Goal: Check status: Check status

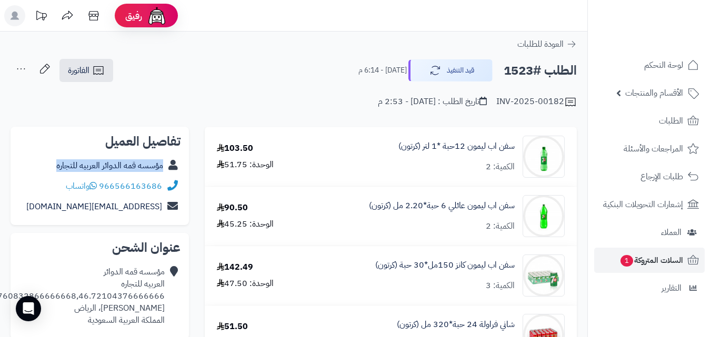
copy link "مؤسسه قمه الدوائر العربيه للتجاره"
drag, startPoint x: 164, startPoint y: 167, endPoint x: 55, endPoint y: 174, distance: 108.6
click at [55, 174] on div "مؤسسه قمه الدوائر العربيه للتجاره" at bounding box center [99, 166] width 161 height 21
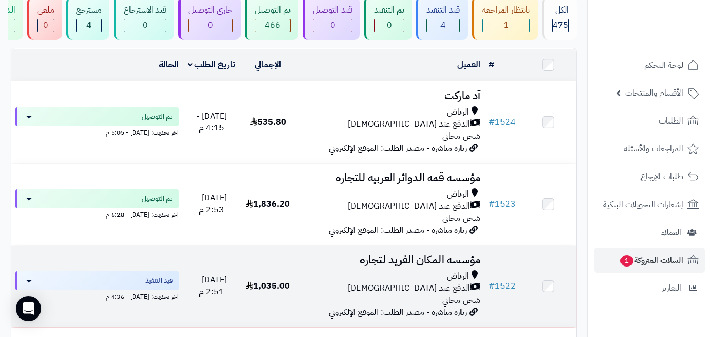
scroll to position [105, 0]
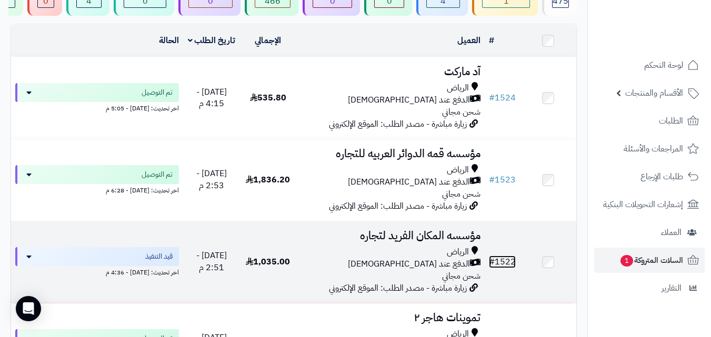
click at [503, 268] on link "# 1522" at bounding box center [502, 262] width 27 height 13
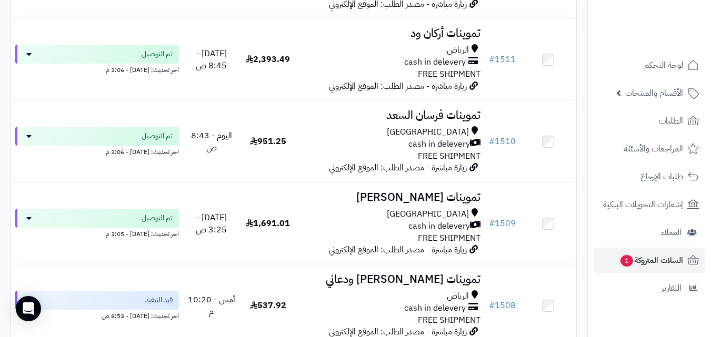
scroll to position [1266, 0]
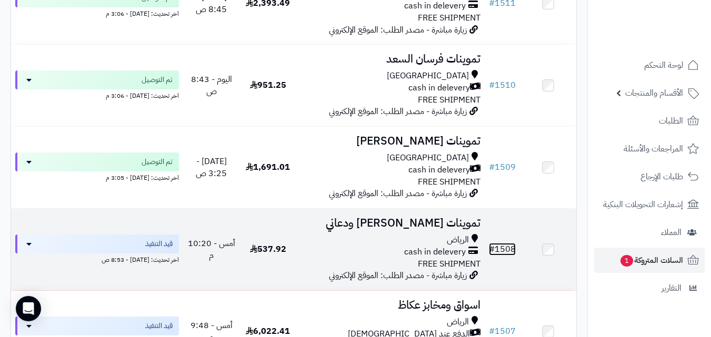
click at [506, 256] on link "# 1508" at bounding box center [502, 249] width 27 height 13
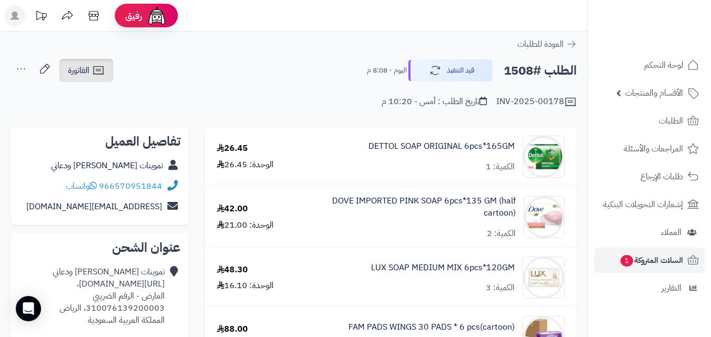
click at [84, 68] on span "الفاتورة" at bounding box center [79, 70] width 22 height 13
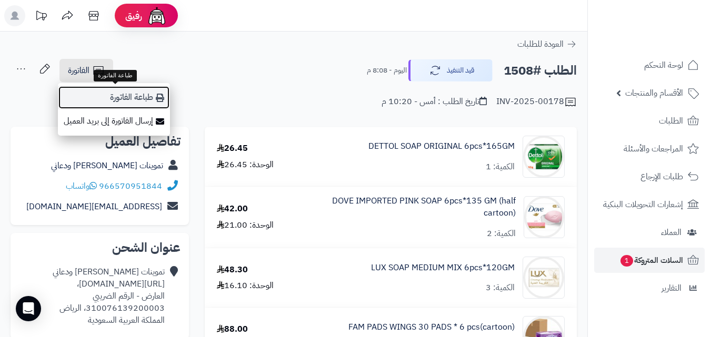
click at [141, 96] on link "طباعة الفاتورة" at bounding box center [114, 98] width 112 height 24
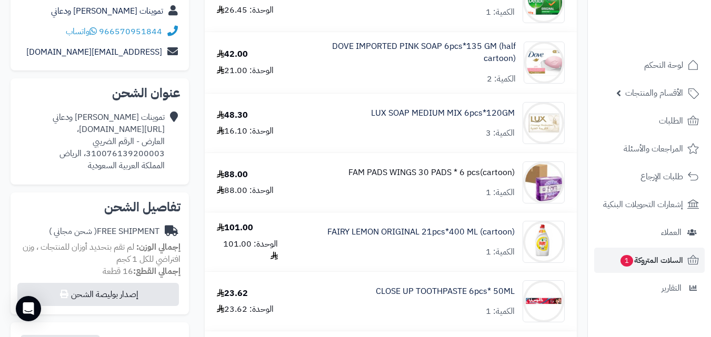
scroll to position [158, 0]
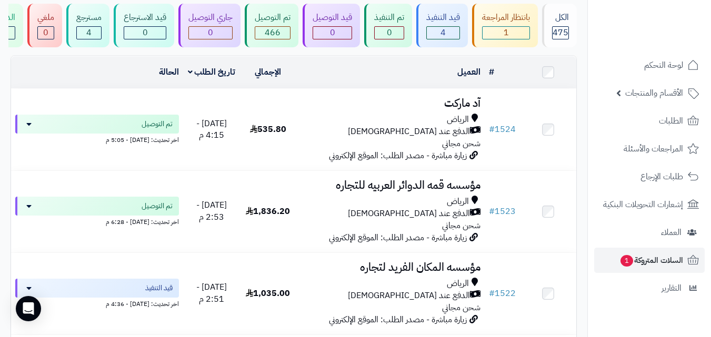
scroll to position [88, 0]
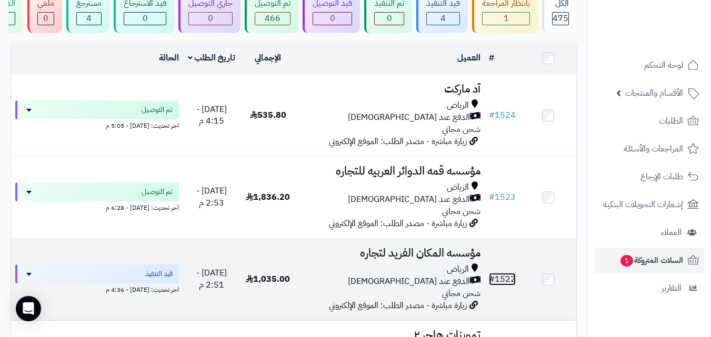
click at [504, 282] on link "# 1522" at bounding box center [502, 279] width 27 height 13
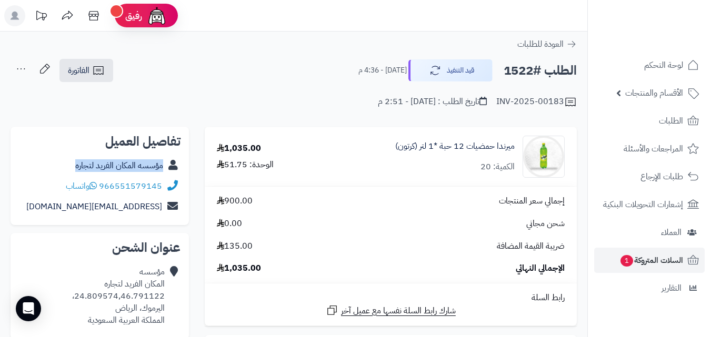
copy link "مؤسسه المكان الفريد لتجاره"
drag, startPoint x: 164, startPoint y: 166, endPoint x: 74, endPoint y: 166, distance: 90.5
click at [74, 166] on div "مؤسسه المكان الفريد لتجاره" at bounding box center [99, 166] width 161 height 21
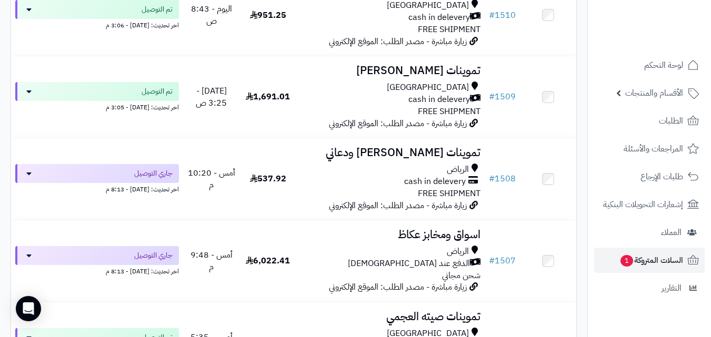
scroll to position [1378, 0]
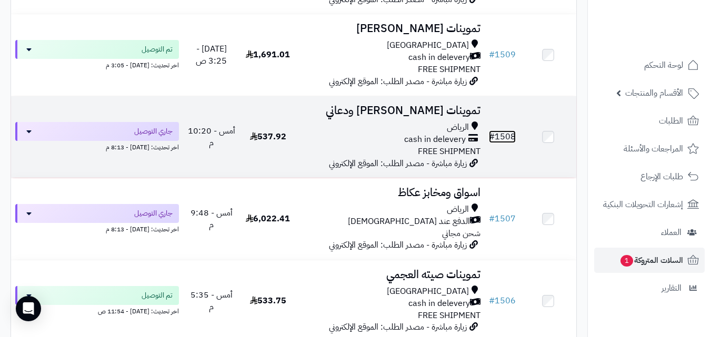
click at [501, 141] on link "# 1508" at bounding box center [502, 136] width 27 height 13
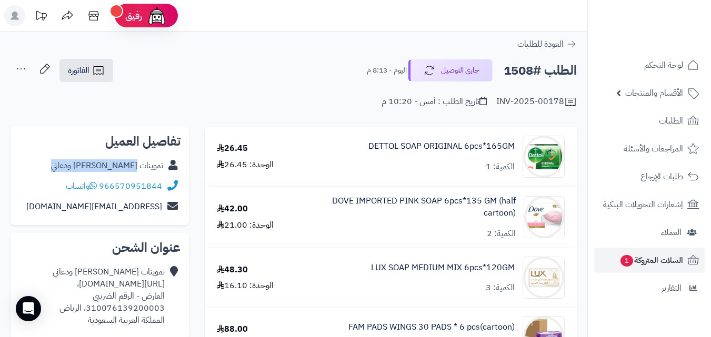
copy link "عبدالله سلمان ودعاني"
drag, startPoint x: 66, startPoint y: 164, endPoint x: 137, endPoint y: 167, distance: 71.1
click at [137, 167] on div "تموينات عبدالله سلمان ودعاني" at bounding box center [99, 166] width 161 height 21
click at [63, 164] on div "تموينات عبدالله سلمان ودعاني" at bounding box center [99, 166] width 161 height 21
click at [71, 168] on link "تموينات عبدالله سلمان ودعاني" at bounding box center [107, 165] width 112 height 13
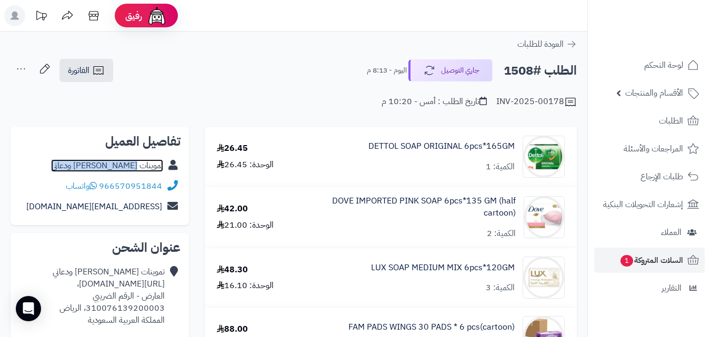
click at [161, 165] on link "تموينات عبدالله سلمان ودعاني" at bounding box center [107, 165] width 112 height 13
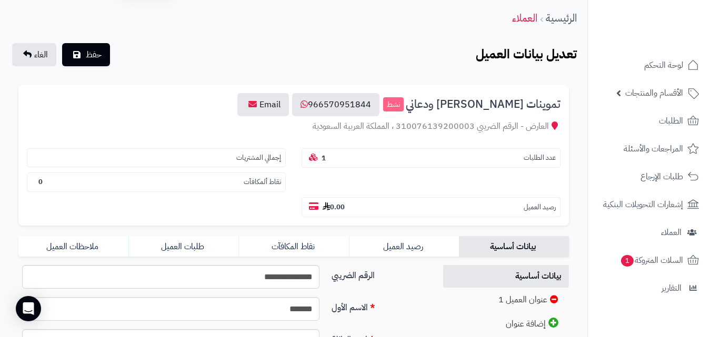
scroll to position [53, 0]
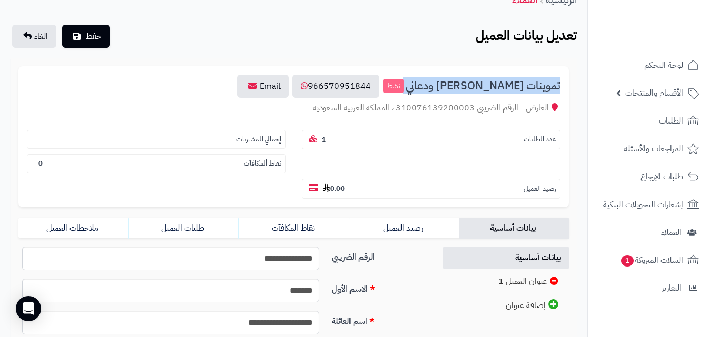
copy h3 "تموينات [PERSON_NAME] ودعاني"
drag, startPoint x: 562, startPoint y: 84, endPoint x: 430, endPoint y: 95, distance: 132.4
click at [430, 94] on div "تموينات [PERSON_NAME] ودعاني نشط 966570951844 Email العارض - الرقم الضريبي 3100…" at bounding box center [293, 136] width 550 height 141
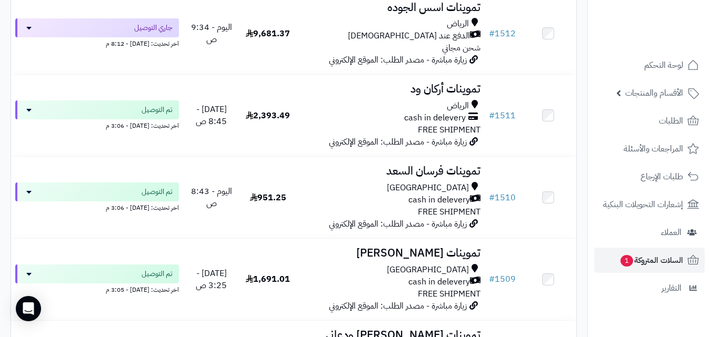
scroll to position [1000, 0]
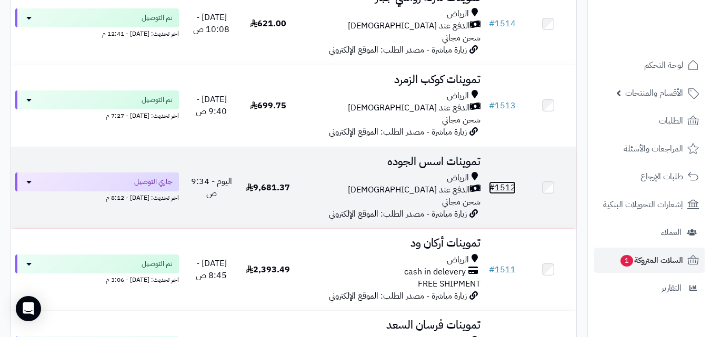
click at [508, 191] on link "# 1512" at bounding box center [502, 187] width 27 height 13
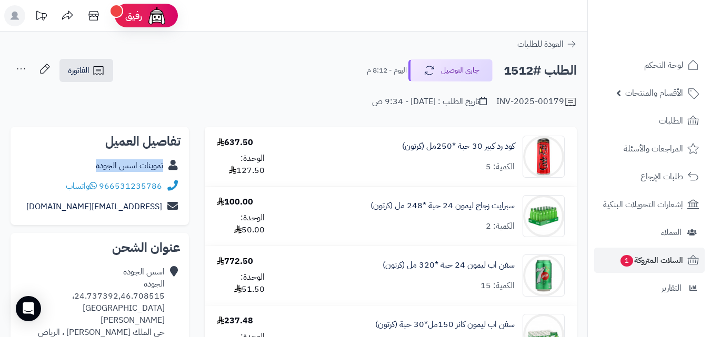
copy link "تموينات اسس الجوده"
drag, startPoint x: 164, startPoint y: 163, endPoint x: 90, endPoint y: 155, distance: 74.6
click at [90, 155] on div "تفاصيل العميل تموينات اسس الجوده 966531235786 واتساب [EMAIL_ADDRESS][DOMAIN_NAM…" at bounding box center [100, 176] width 178 height 99
copy link "كود رد كبير 30 حبة *250مل (كرتون)"
drag, startPoint x: 518, startPoint y: 143, endPoint x: 392, endPoint y: 150, distance: 125.4
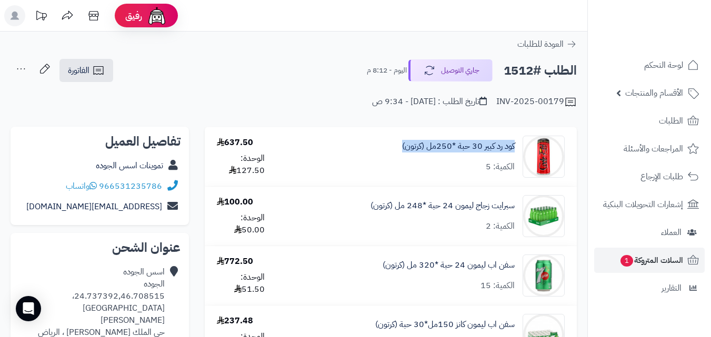
click at [392, 150] on div "كود رد كبير 30 حبة *250مل (كرتون) الكمية: 5" at bounding box center [426, 157] width 291 height 42
